Goal: Navigation & Orientation: Understand site structure

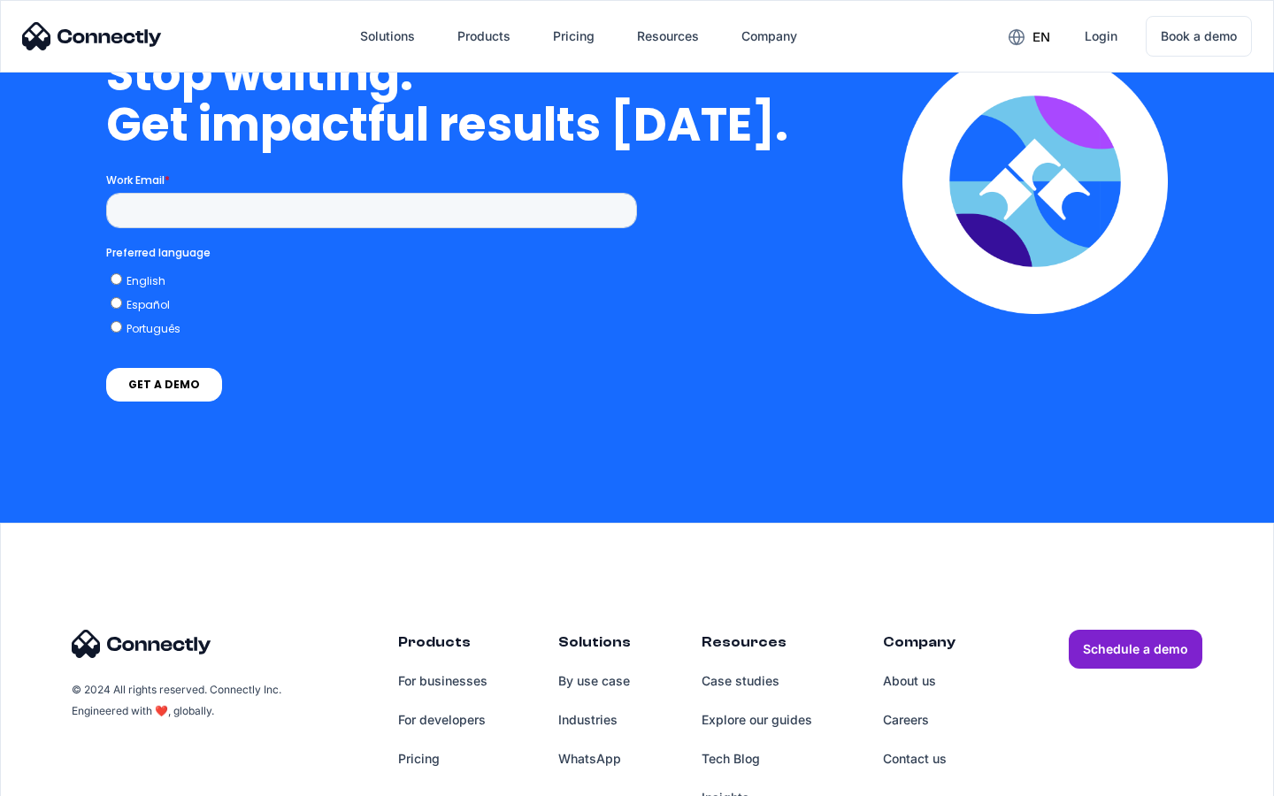
scroll to position [5142, 0]
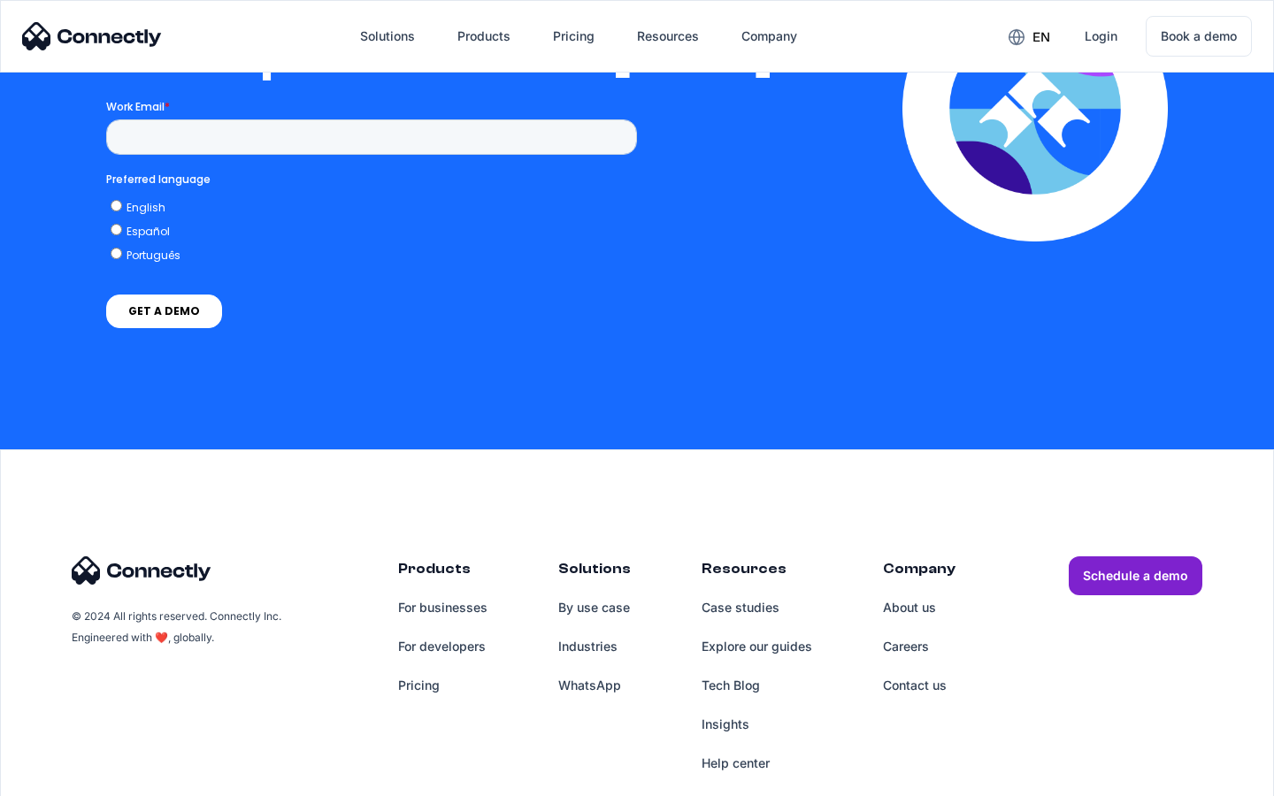
scroll to position [3867, 0]
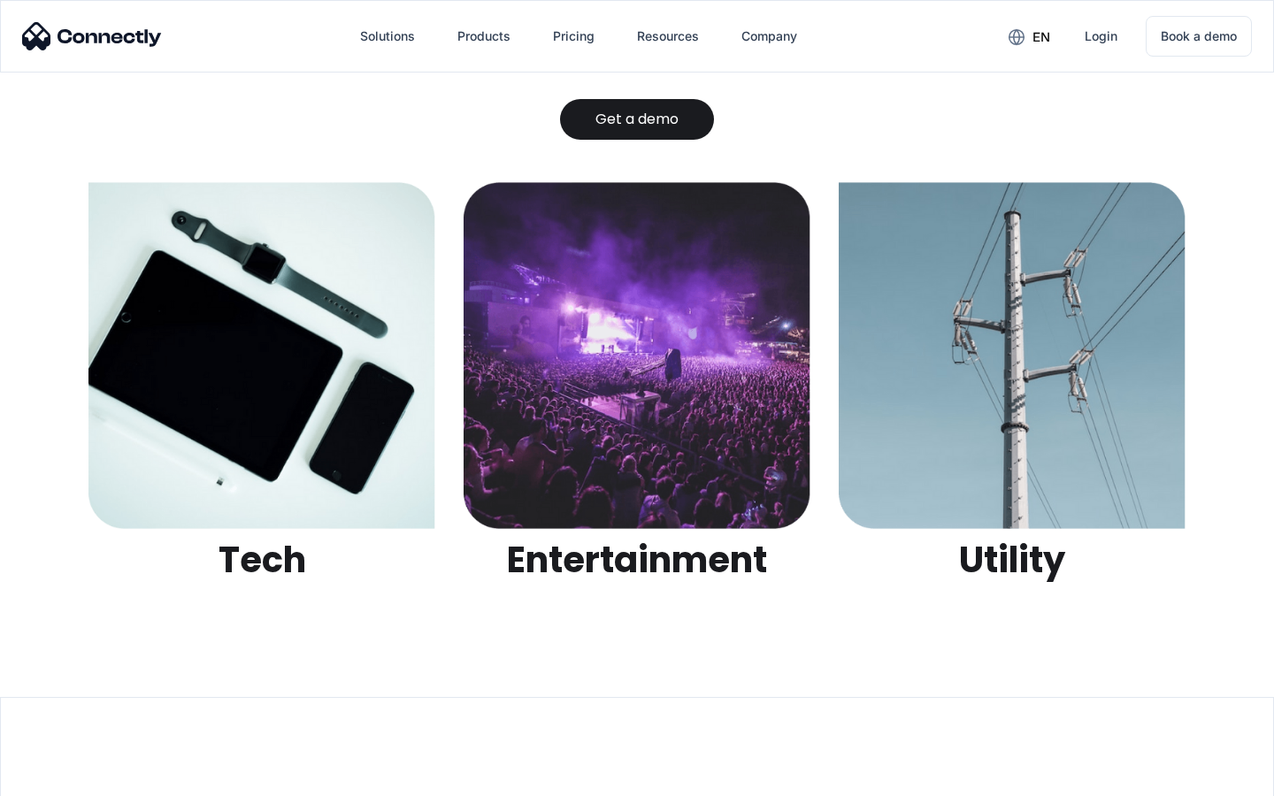
scroll to position [5580, 0]
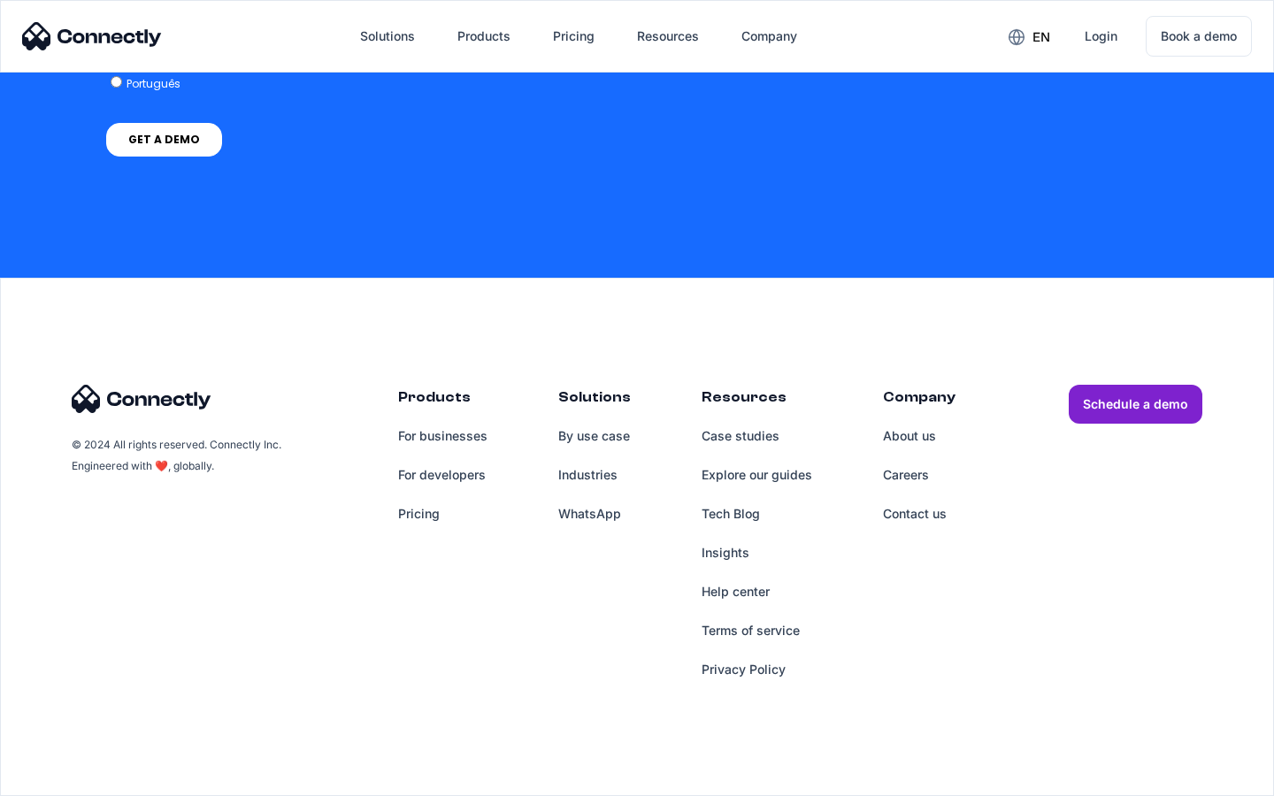
scroll to position [4386, 0]
